Goal: Browse casually

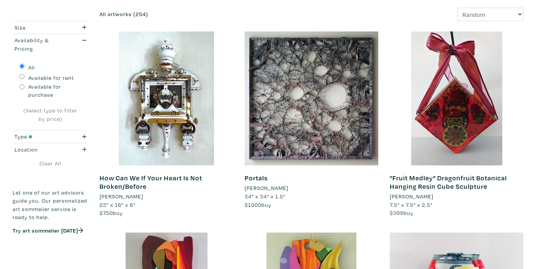
scroll to position [134, 0]
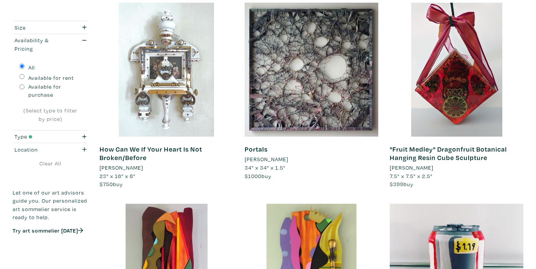
click at [190, 120] on div at bounding box center [167, 70] width 134 height 134
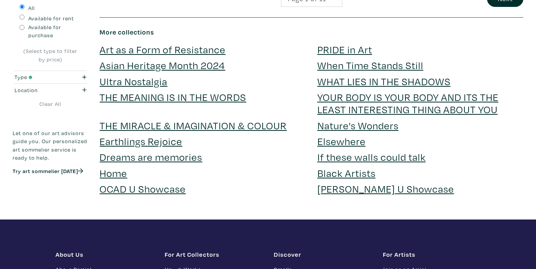
scroll to position [1615, 0]
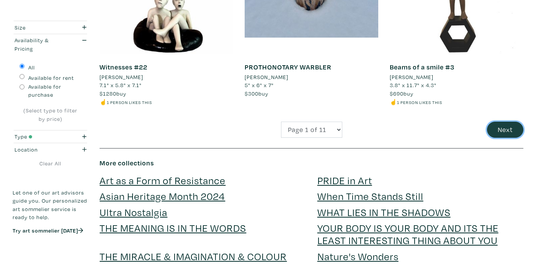
click at [506, 129] on button "Next" at bounding box center [505, 129] width 36 height 16
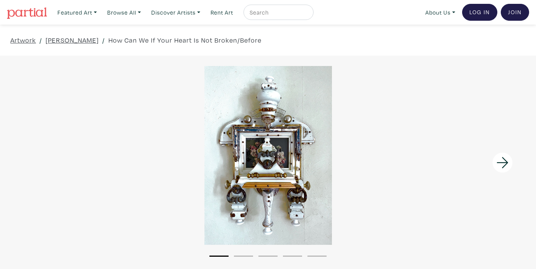
click at [502, 165] on icon at bounding box center [503, 162] width 26 height 21
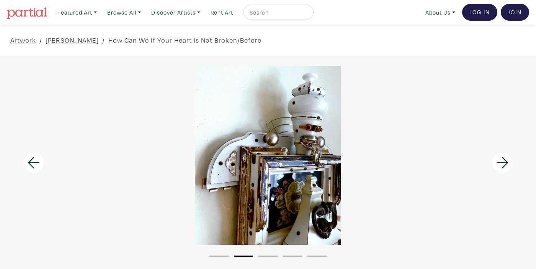
click at [502, 165] on icon at bounding box center [503, 162] width 26 height 21
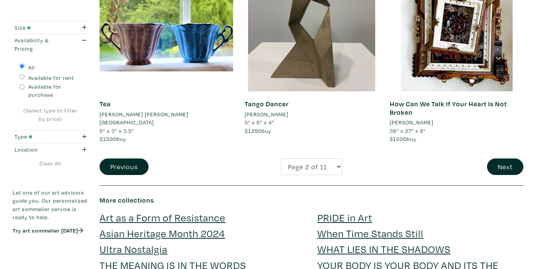
scroll to position [1562, 0]
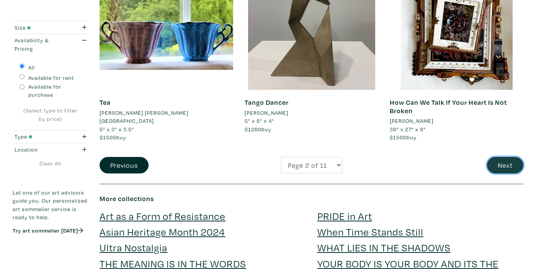
click at [515, 163] on button "Next" at bounding box center [505, 165] width 36 height 16
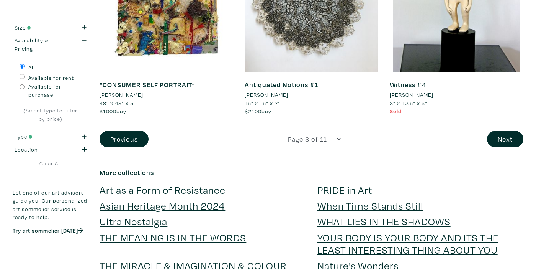
scroll to position [1591, 0]
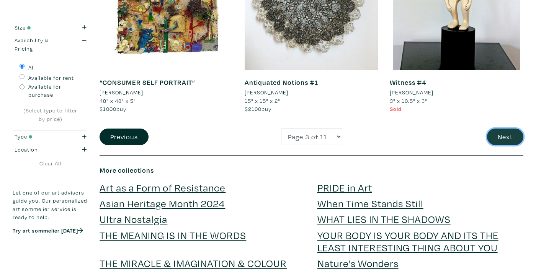
click at [502, 128] on button "Next" at bounding box center [505, 136] width 36 height 16
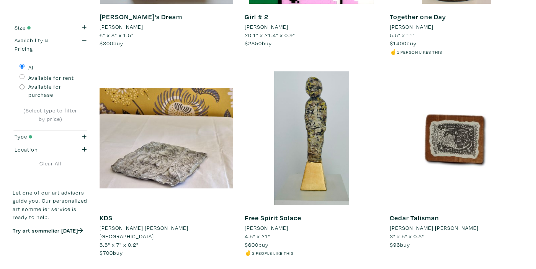
scroll to position [864, 0]
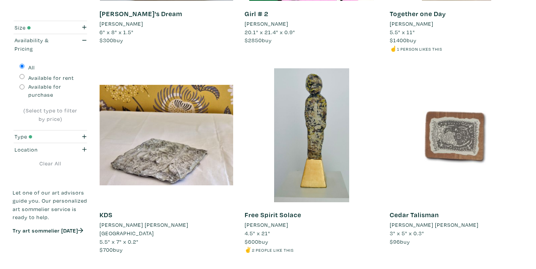
click at [462, 144] on div at bounding box center [457, 135] width 134 height 134
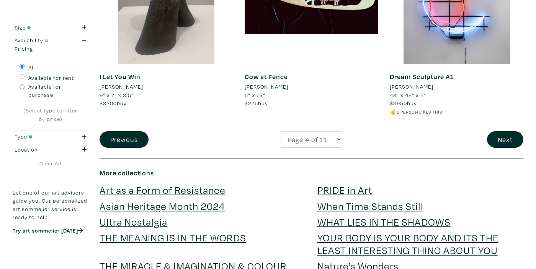
scroll to position [1597, 0]
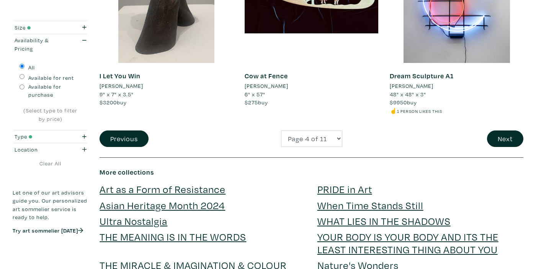
click at [520, 130] on div "Next" at bounding box center [456, 138] width 145 height 16
click at [502, 141] on button "Next" at bounding box center [505, 138] width 36 height 16
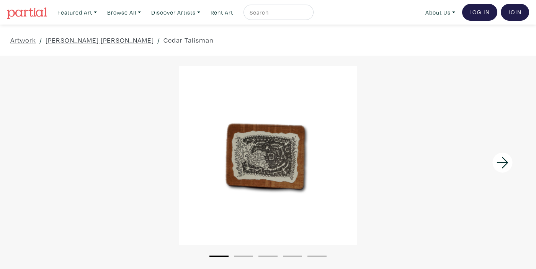
click at [502, 158] on icon at bounding box center [503, 162] width 26 height 21
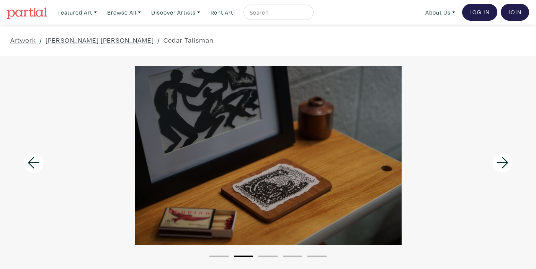
click at [502, 158] on icon at bounding box center [503, 162] width 26 height 21
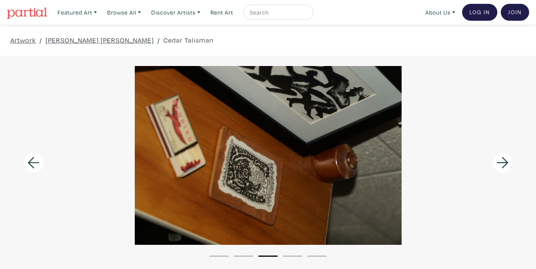
click at [502, 158] on icon at bounding box center [503, 162] width 26 height 21
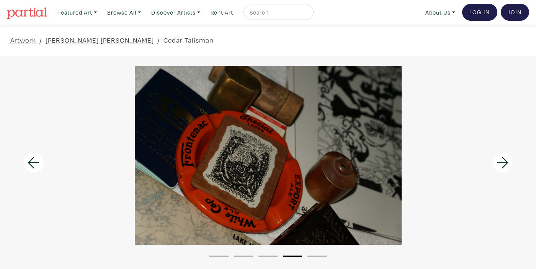
click at [502, 158] on icon at bounding box center [503, 162] width 26 height 21
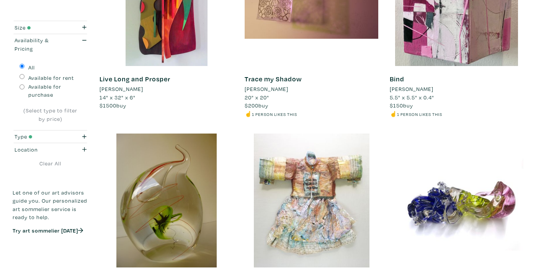
scroll to position [406, 0]
